Goal: Find specific page/section: Find specific page/section

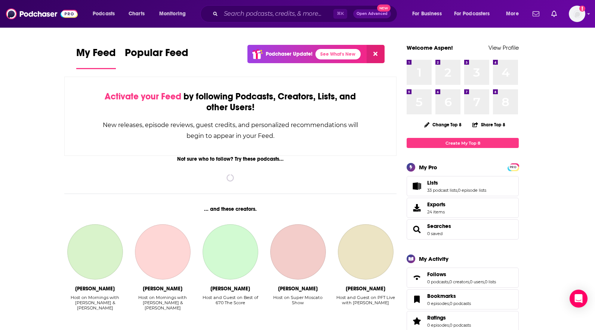
click at [272, 6] on div "⌘ K Open Advanced New" at bounding box center [298, 13] width 197 height 17
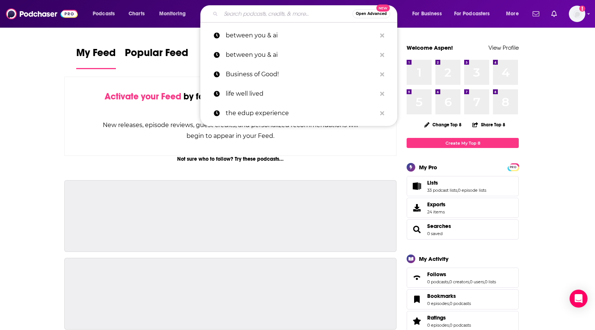
click at [272, 18] on input "Search podcasts, credits, & more..." at bounding box center [287, 14] width 132 height 12
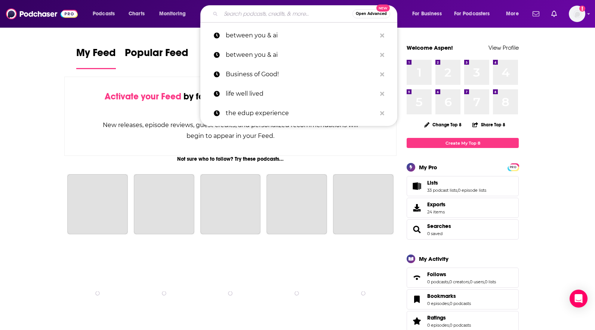
paste input "Coder Radio"
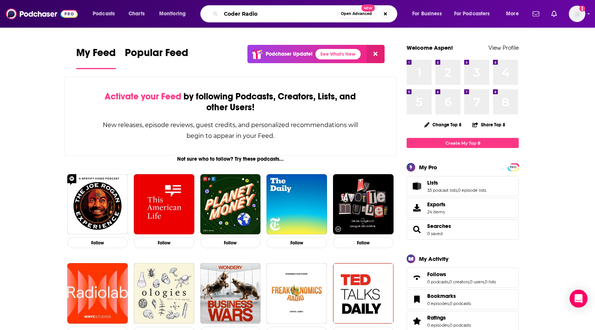
type input "Coder Radio"
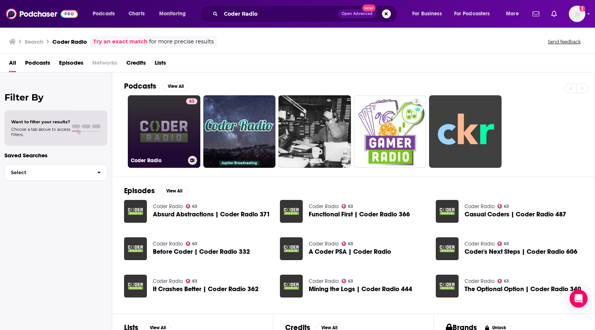
click at [166, 124] on link "63 Coder Radio" at bounding box center [164, 131] width 73 height 73
